Goal: Navigation & Orientation: Find specific page/section

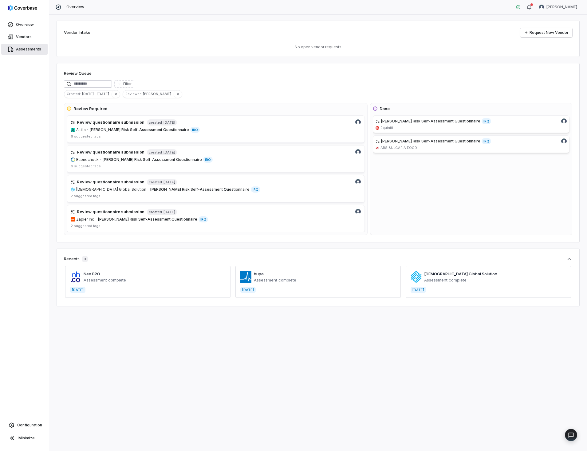
click at [27, 49] on span "Assessments" at bounding box center [28, 49] width 25 height 5
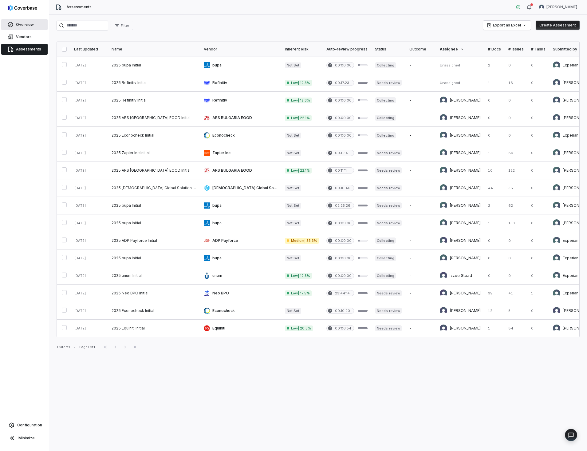
click at [18, 24] on span "Overview" at bounding box center [25, 24] width 18 height 5
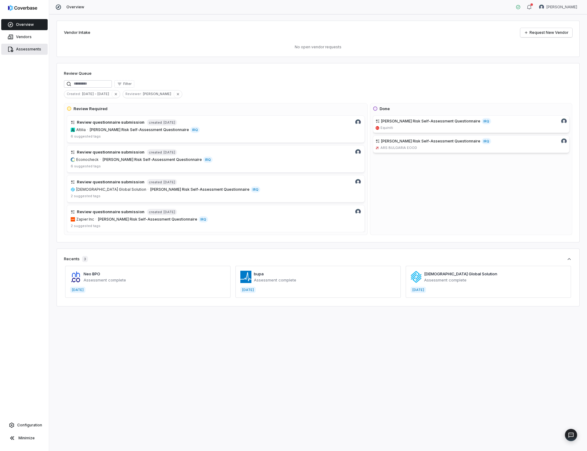
click at [31, 50] on span "Assessments" at bounding box center [28, 49] width 25 height 5
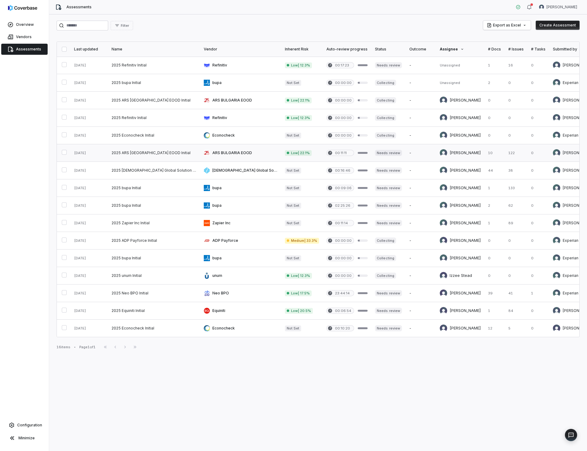
click at [163, 152] on link at bounding box center [154, 152] width 92 height 17
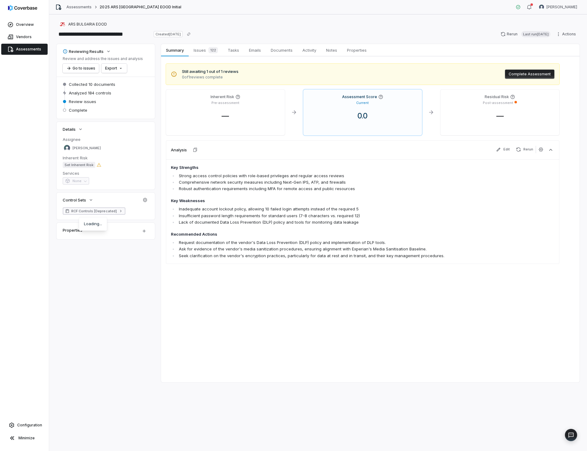
click at [119, 211] on icon at bounding box center [121, 211] width 4 height 4
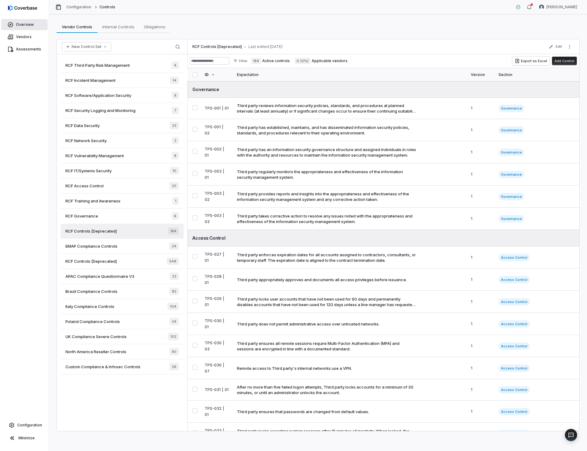
click at [27, 22] on span "Overview" at bounding box center [25, 24] width 18 height 5
